Goal: Information Seeking & Learning: Check status

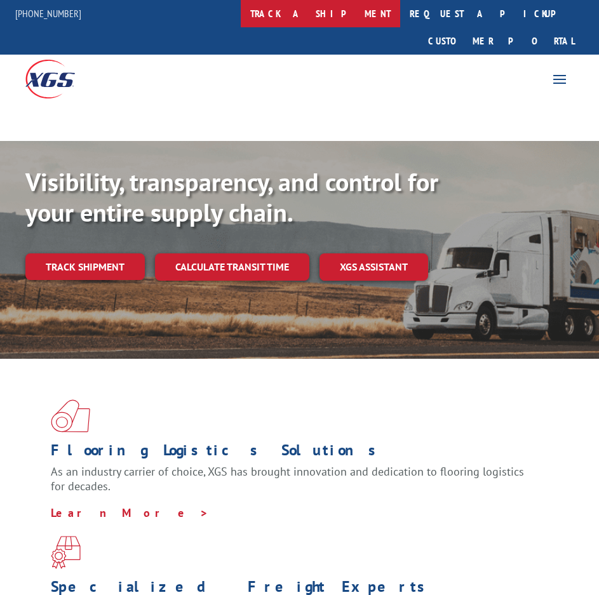
click at [361, 17] on link "track a shipment" at bounding box center [320, 13] width 159 height 27
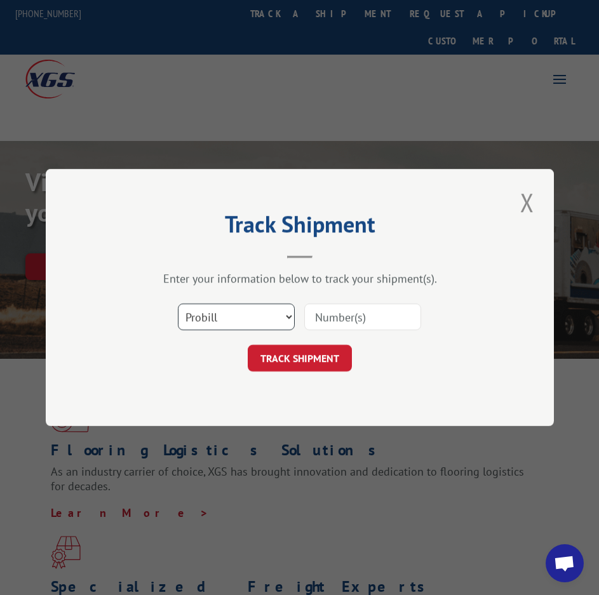
click at [232, 319] on select "Select category... Probill BOL PO" at bounding box center [236, 316] width 117 height 27
select select "po"
click at [178, 303] on select "Select category... Probill BOL PO" at bounding box center [236, 316] width 117 height 27
click at [327, 322] on input at bounding box center [362, 316] width 117 height 27
paste input "17436618"
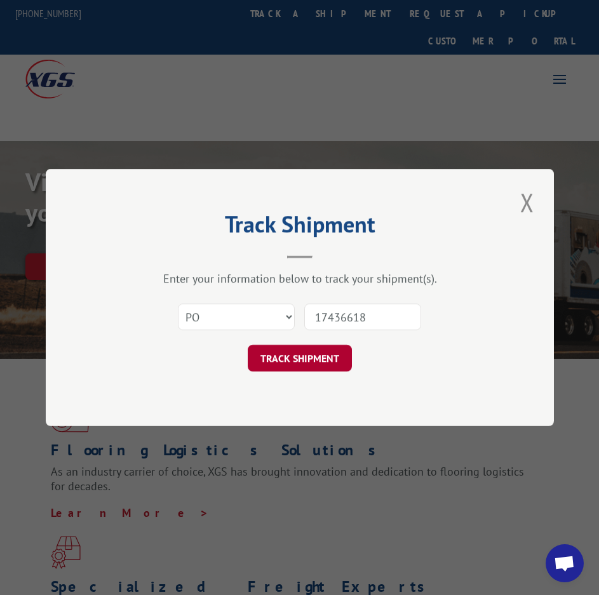
type input "17436618"
click at [317, 361] on button "TRACK SHIPMENT" at bounding box center [300, 358] width 104 height 27
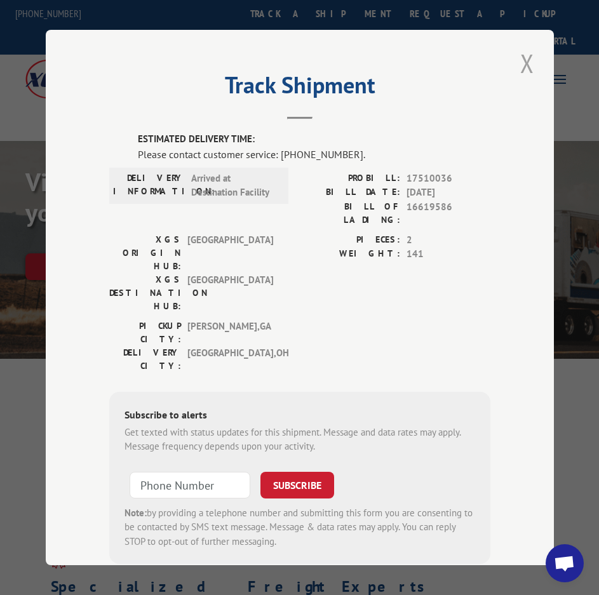
click at [526, 54] on button "Close modal" at bounding box center [527, 63] width 22 height 35
